Goal: Communication & Community: Ask a question

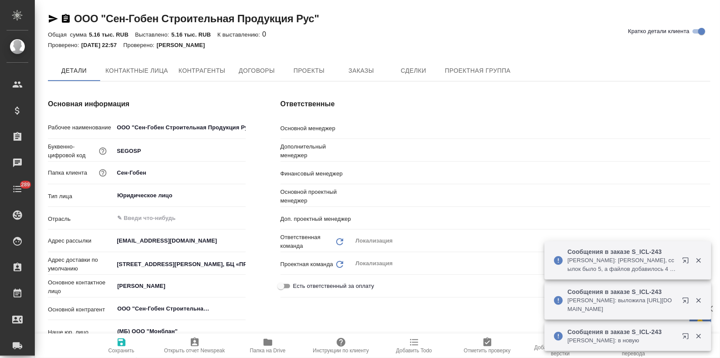
type textarea "x"
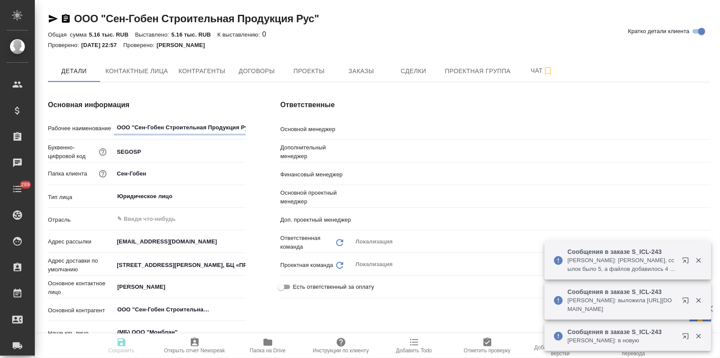
type textarea "x"
type input "Загородних Виктория"
type input "[PERSON_NAME]"
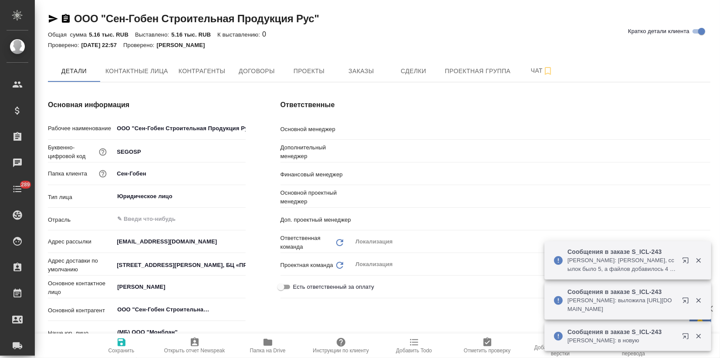
type input "[PERSON_NAME]"
type textarea "x"
